Goal: Task Accomplishment & Management: Use online tool/utility

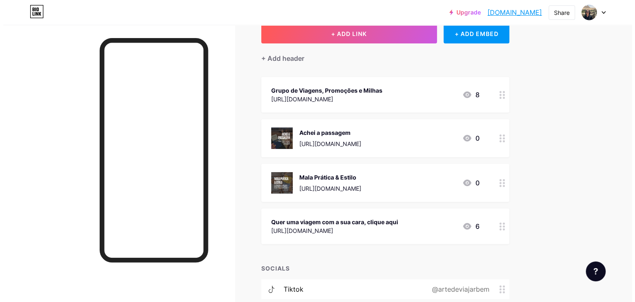
scroll to position [52, 0]
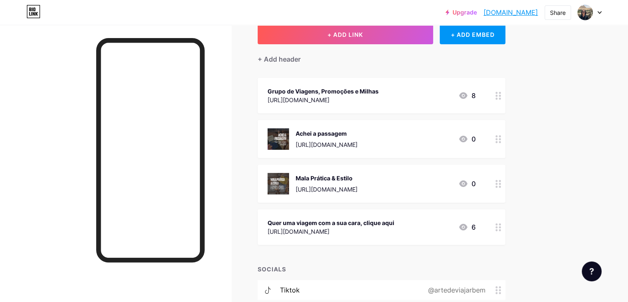
click at [440, 150] on div "Achei a passagem [URL][DOMAIN_NAME] 0" at bounding box center [382, 139] width 248 height 38
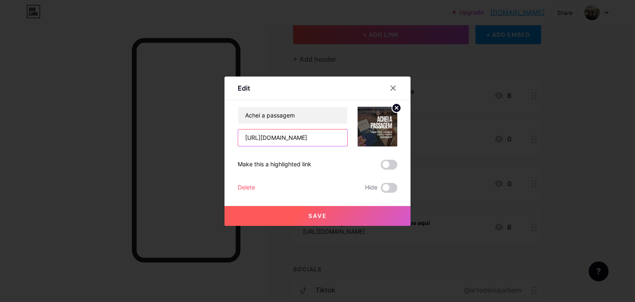
click at [334, 138] on input "[URL][DOMAIN_NAME]" at bounding box center [292, 137] width 109 height 17
paste input "W101951786K"
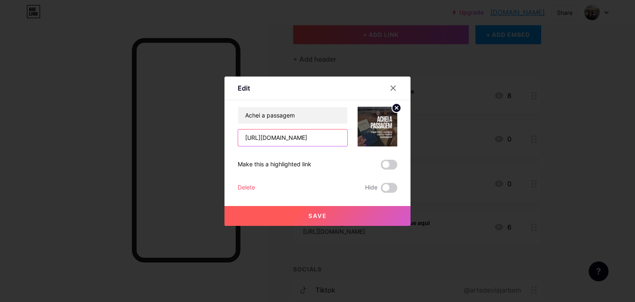
scroll to position [0, 25]
type input "[URL][DOMAIN_NAME]"
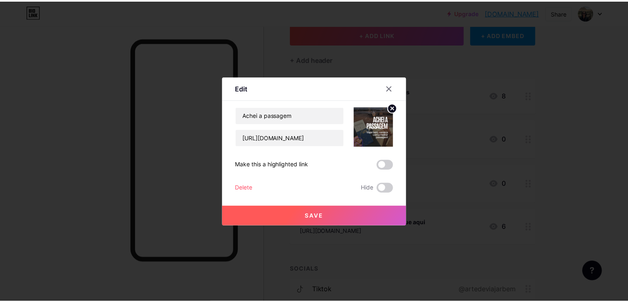
scroll to position [0, 0]
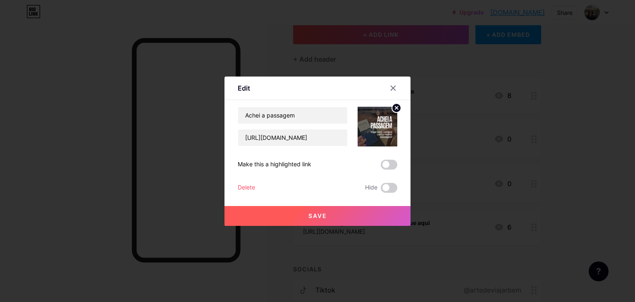
click at [342, 215] on button "Save" at bounding box center [317, 216] width 186 height 20
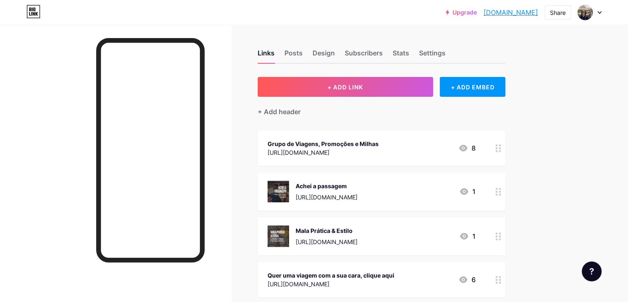
click at [289, 184] on img at bounding box center [278, 191] width 21 height 21
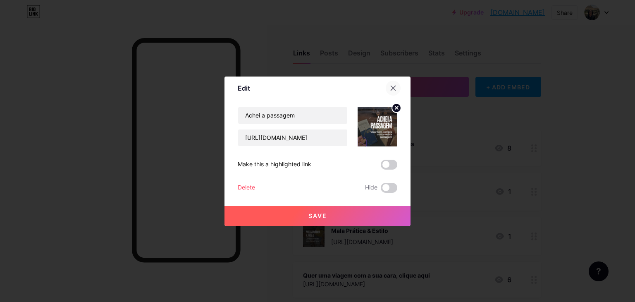
click at [397, 87] on div at bounding box center [392, 88] width 15 height 15
